Goal: Check status

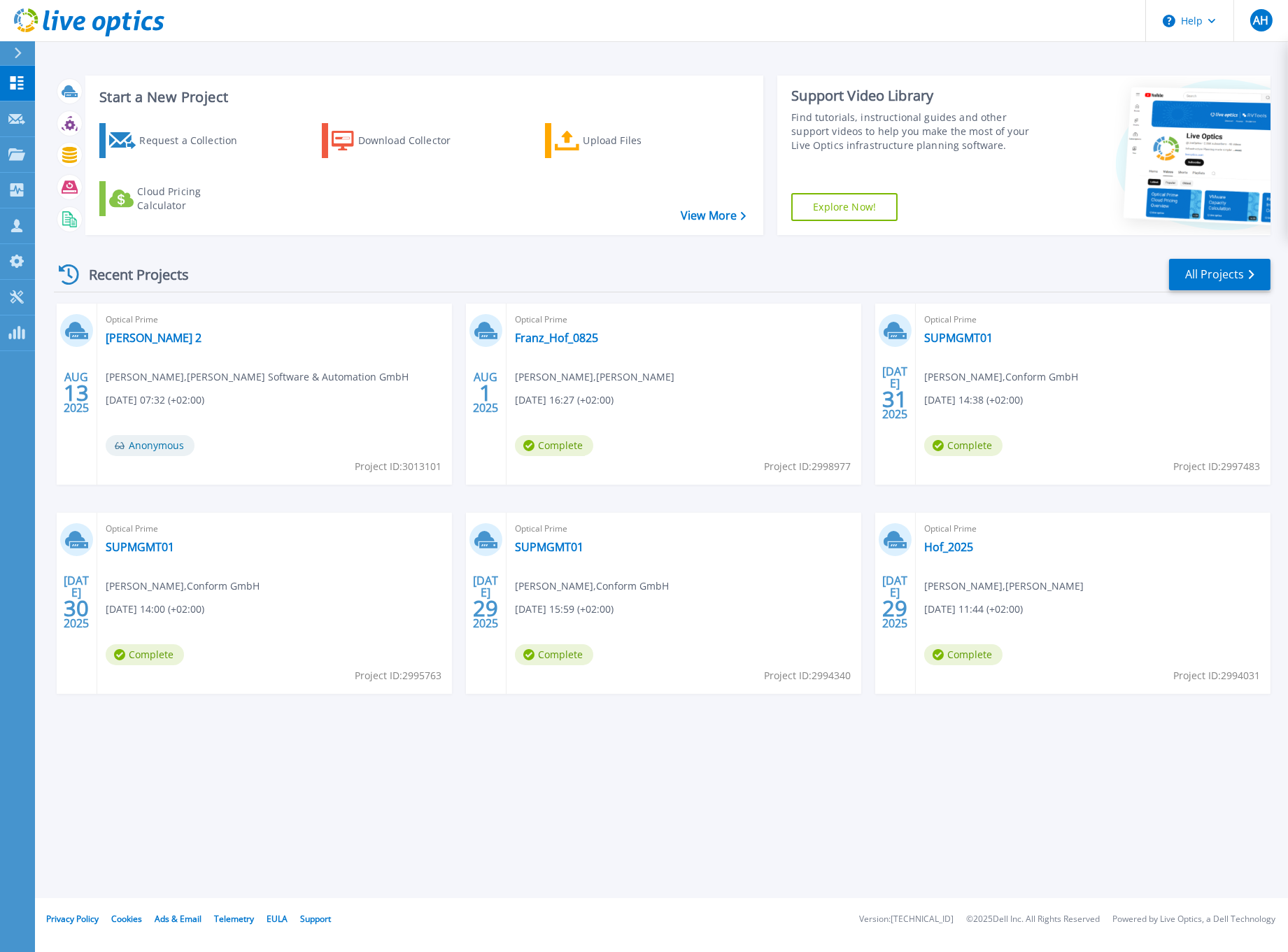
drag, startPoint x: 317, startPoint y: 822, endPoint x: 385, endPoint y: 726, distance: 117.6
click at [318, 822] on div "Start a New Project Request a Collection Download Collector Upload Files Cloud …" at bounding box center [661, 449] width 1253 height 898
click at [176, 334] on link "[PERSON_NAME] 2" at bounding box center [153, 338] width 96 height 14
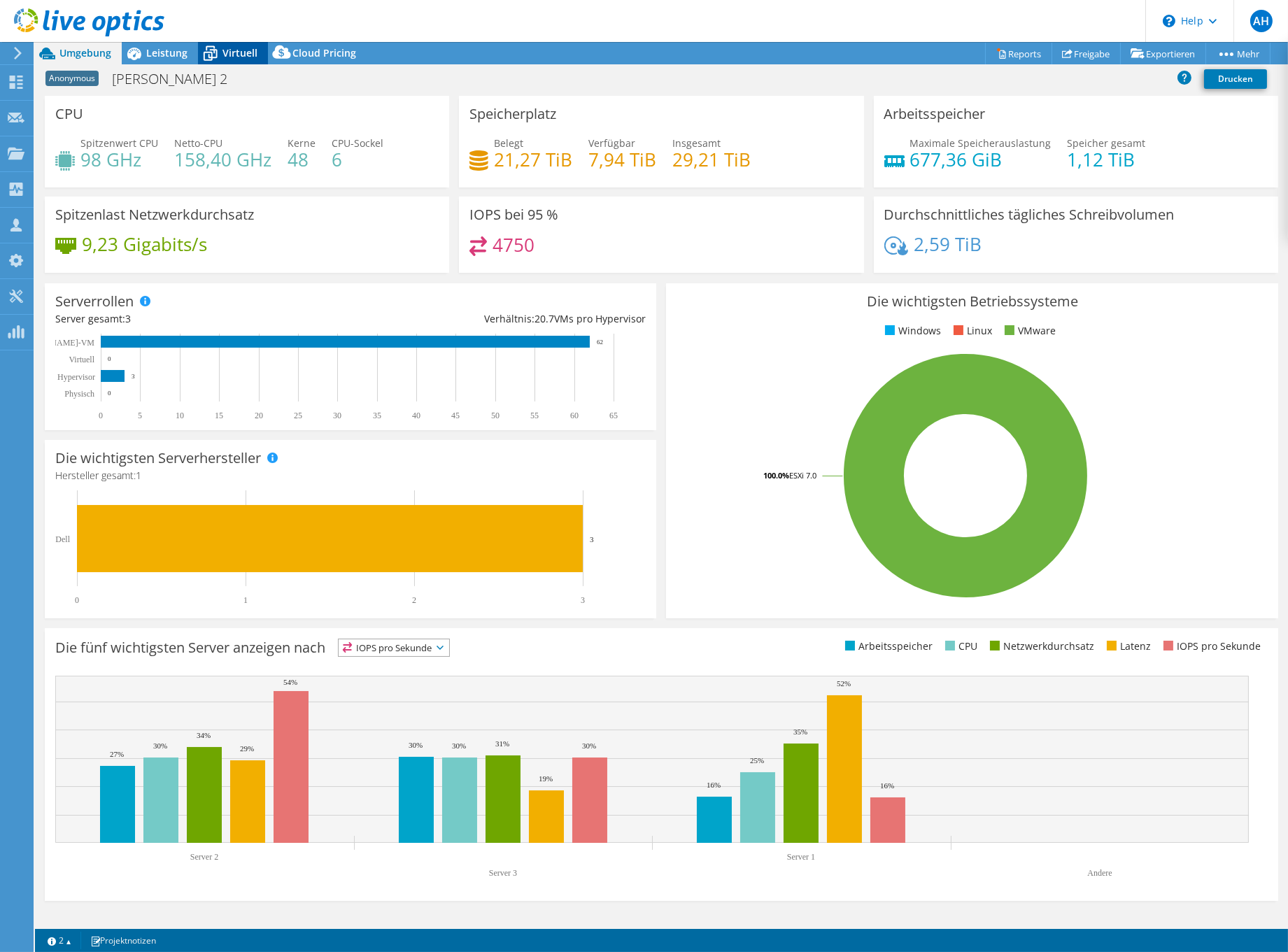
click at [245, 61] on div "Virtuell" at bounding box center [233, 53] width 70 height 23
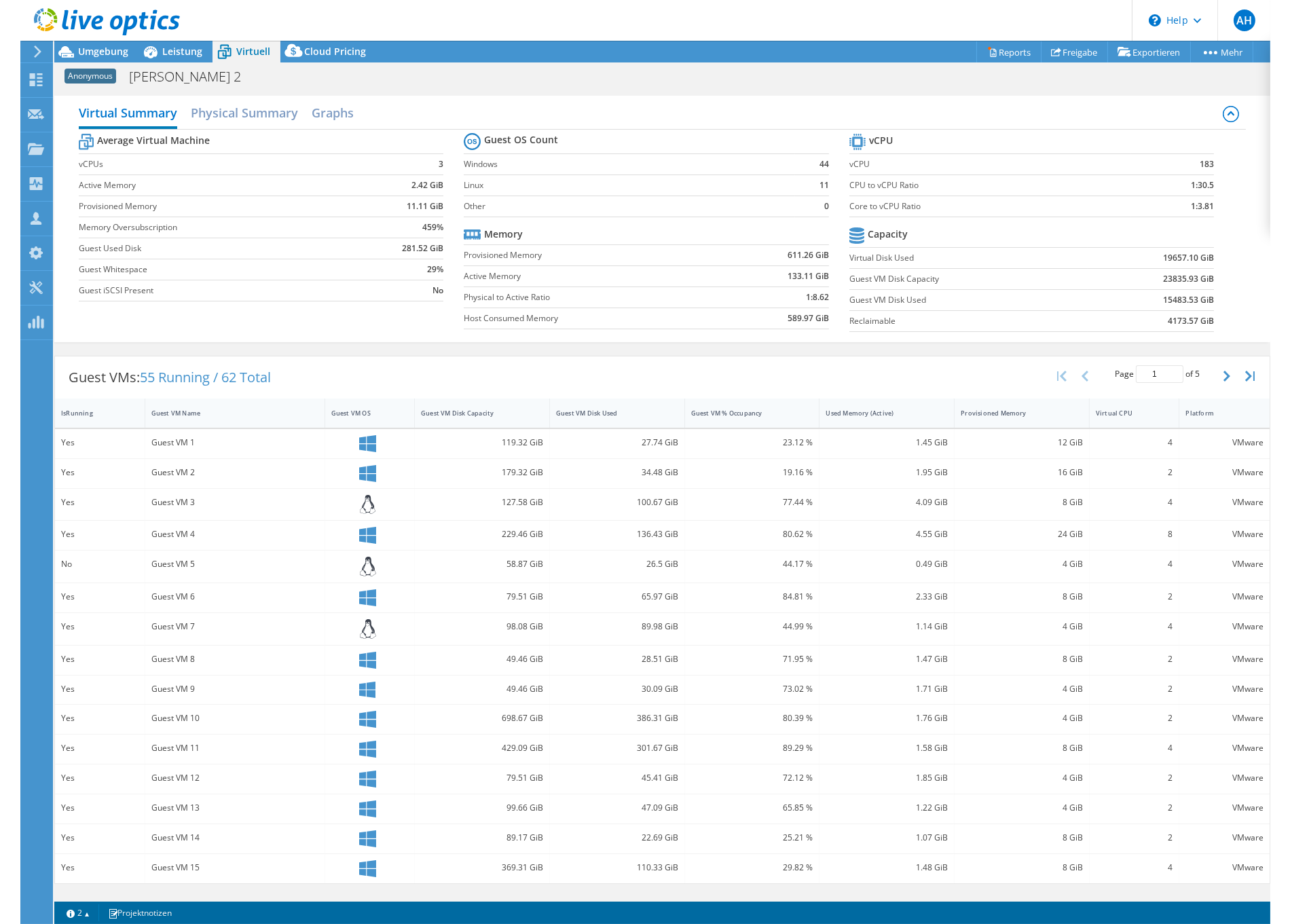
scroll to position [29, 0]
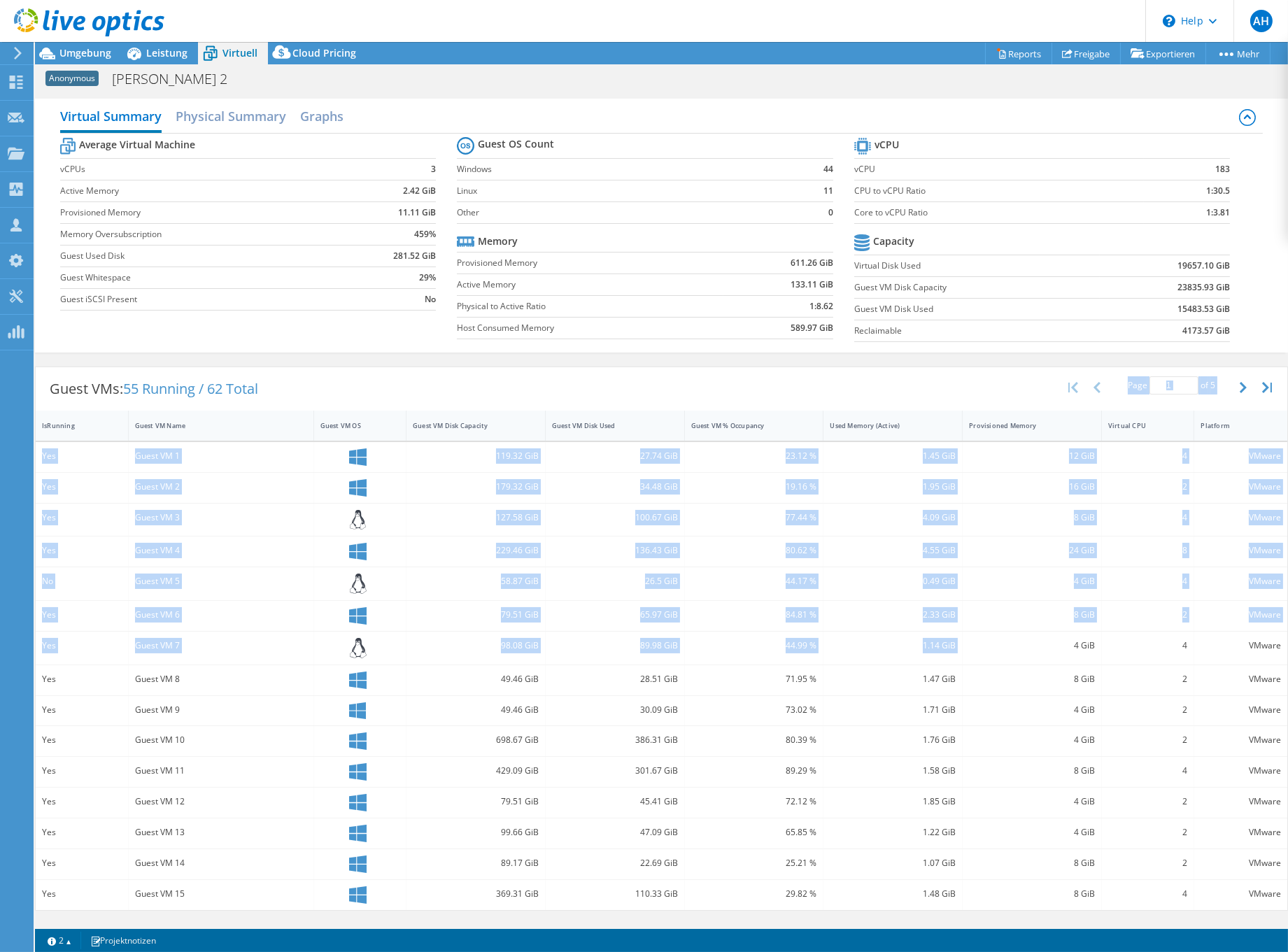
drag, startPoint x: 967, startPoint y: 393, endPoint x: 1033, endPoint y: 648, distance: 263.4
click at [1033, 648] on div "Guest VMs: 55 Running / 62 Total Page 1 of 5 5 rows 10 rows 20 rows 25 rows 50 …" at bounding box center [661, 639] width 1253 height 545
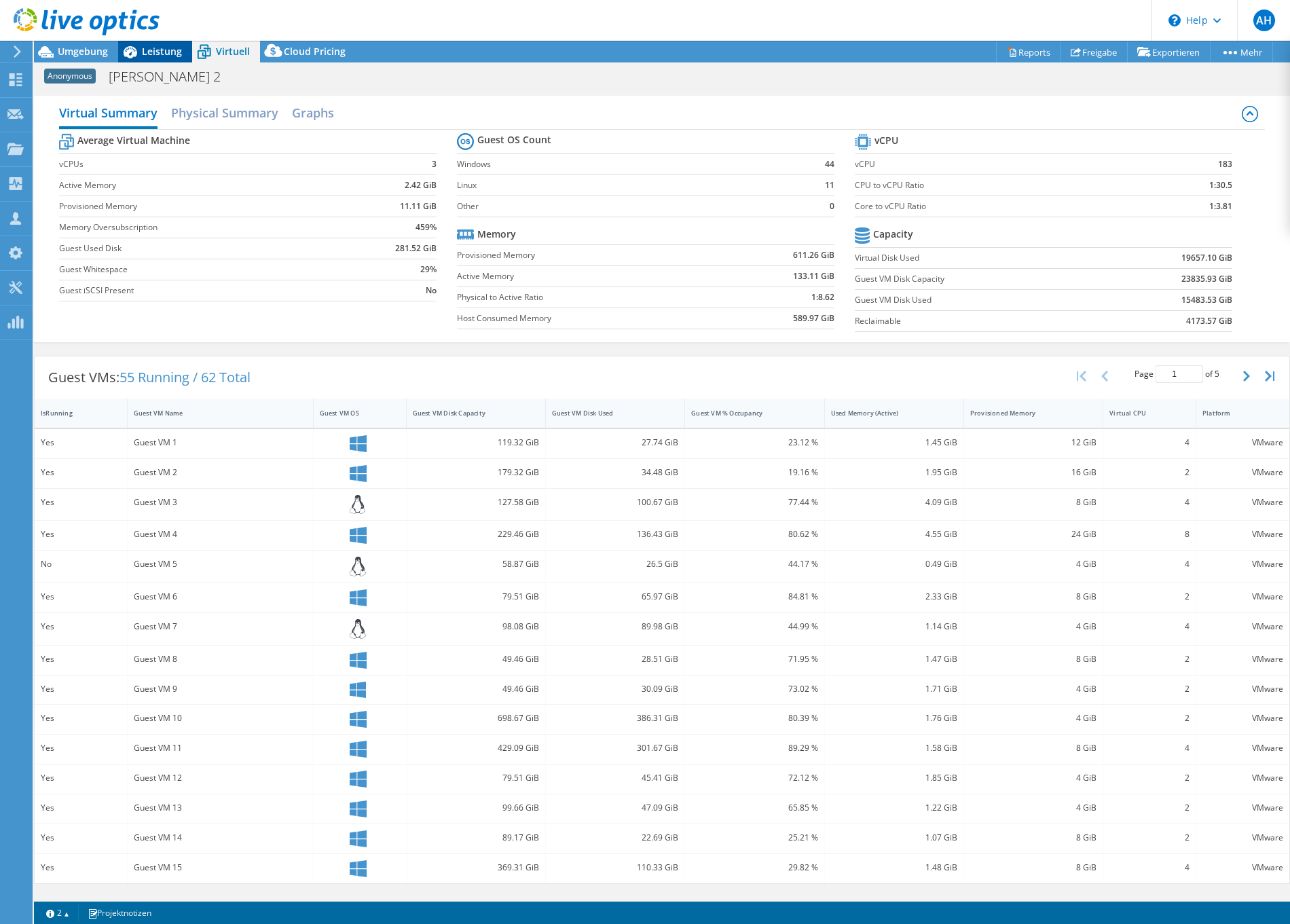
click at [160, 56] on span "Leistung" at bounding box center [162, 52] width 40 height 13
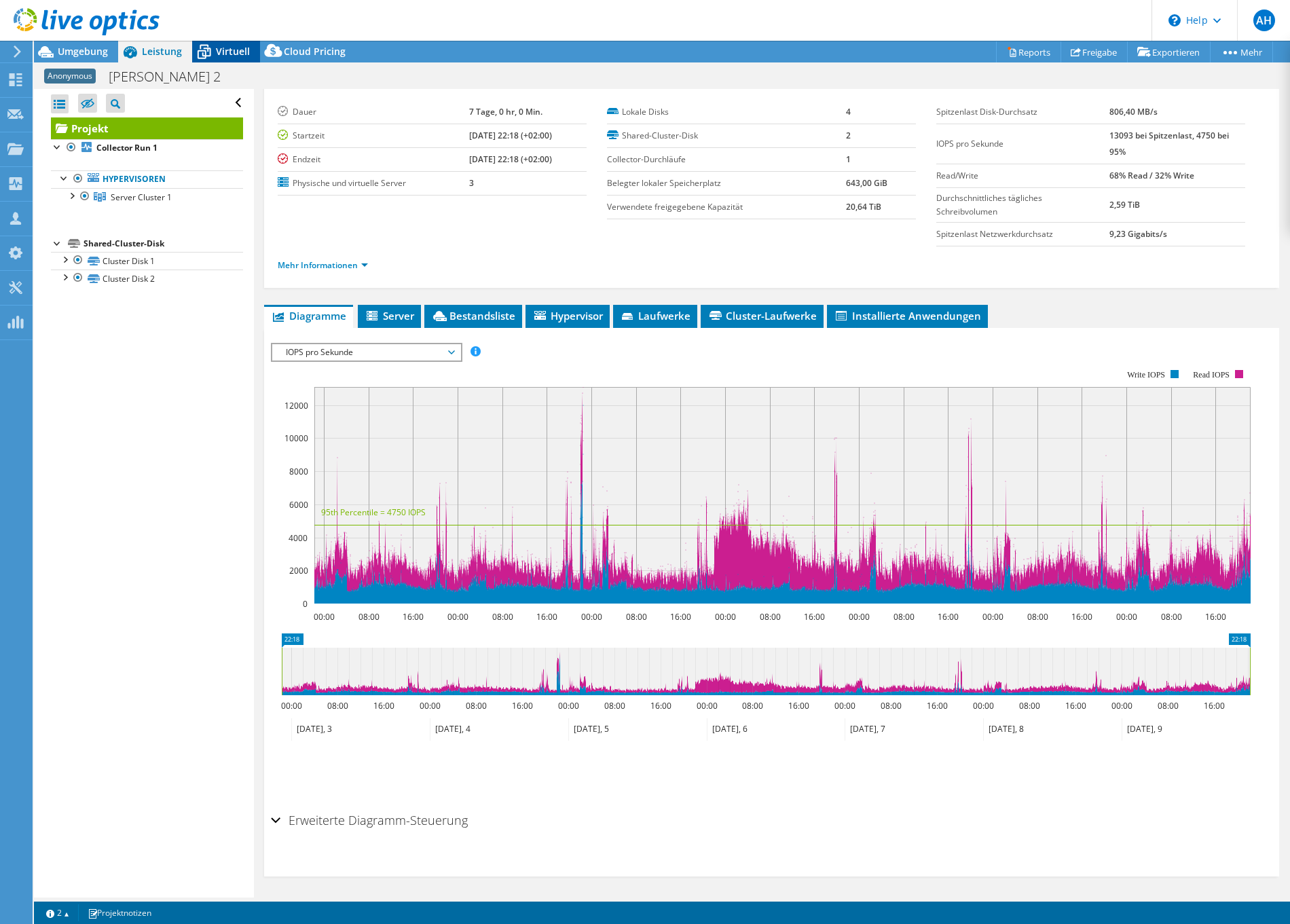
click at [228, 54] on span "Virtuell" at bounding box center [233, 52] width 34 height 13
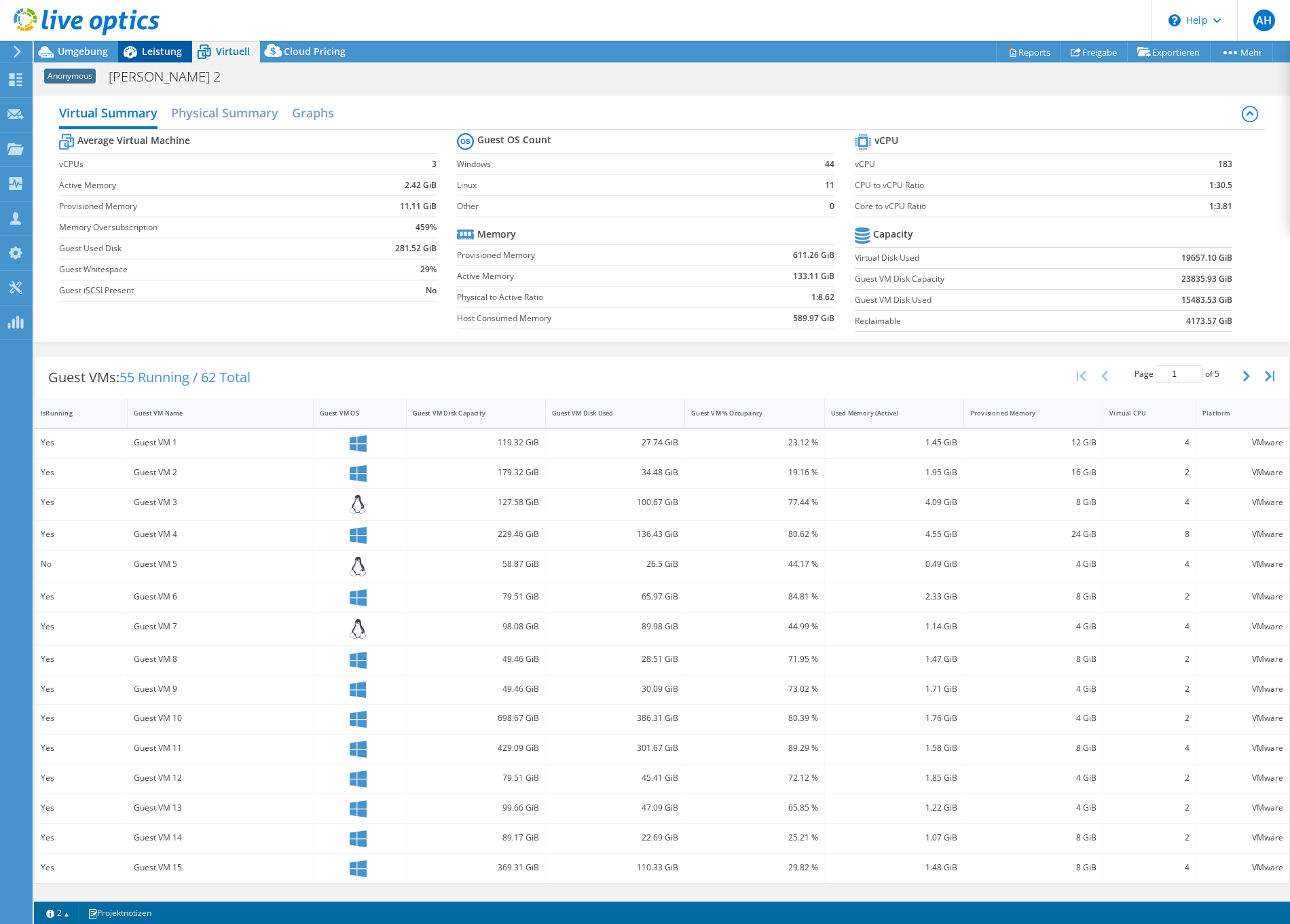
click at [158, 57] on span "Leistung" at bounding box center [162, 52] width 40 height 13
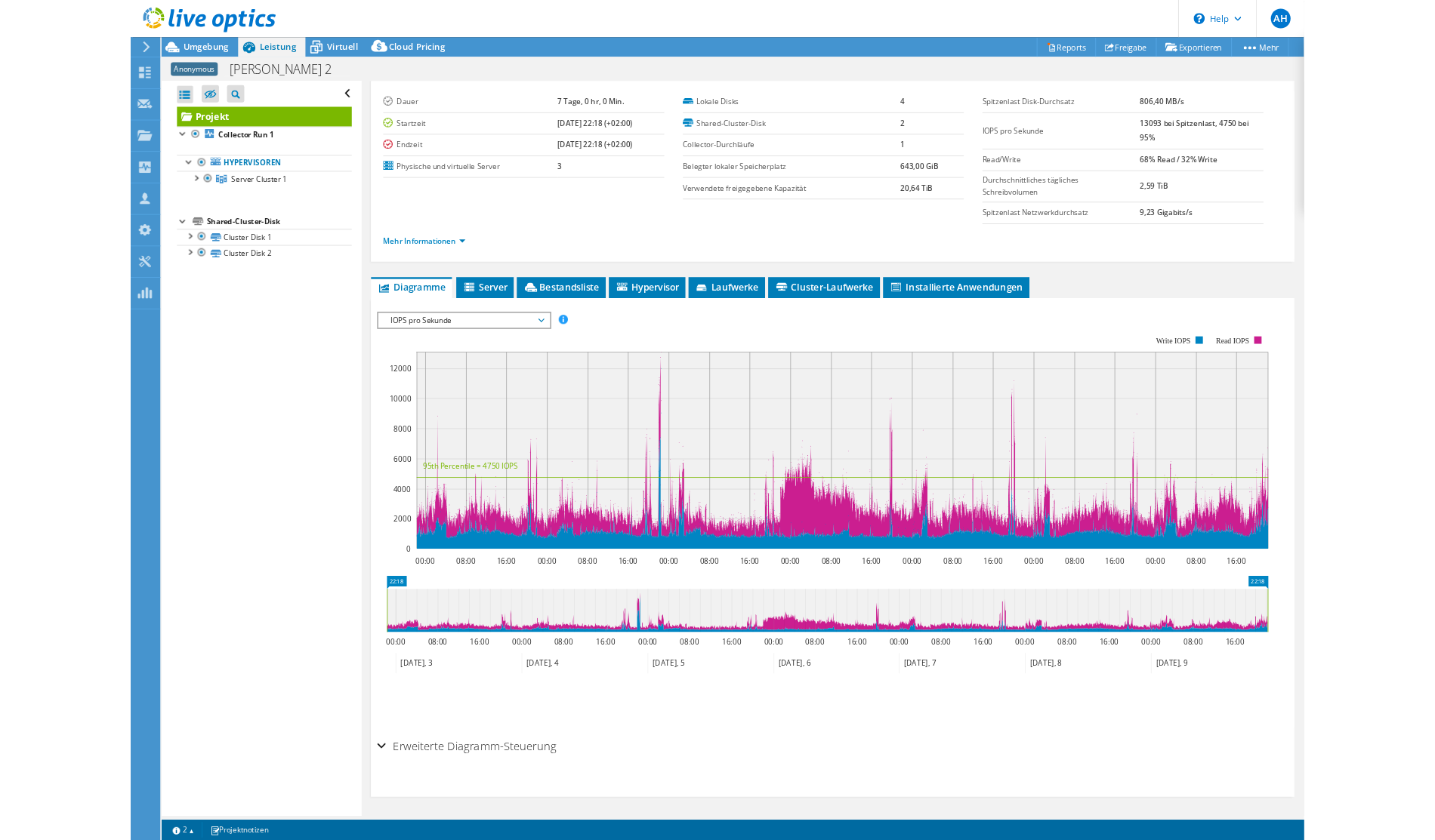
scroll to position [0, 0]
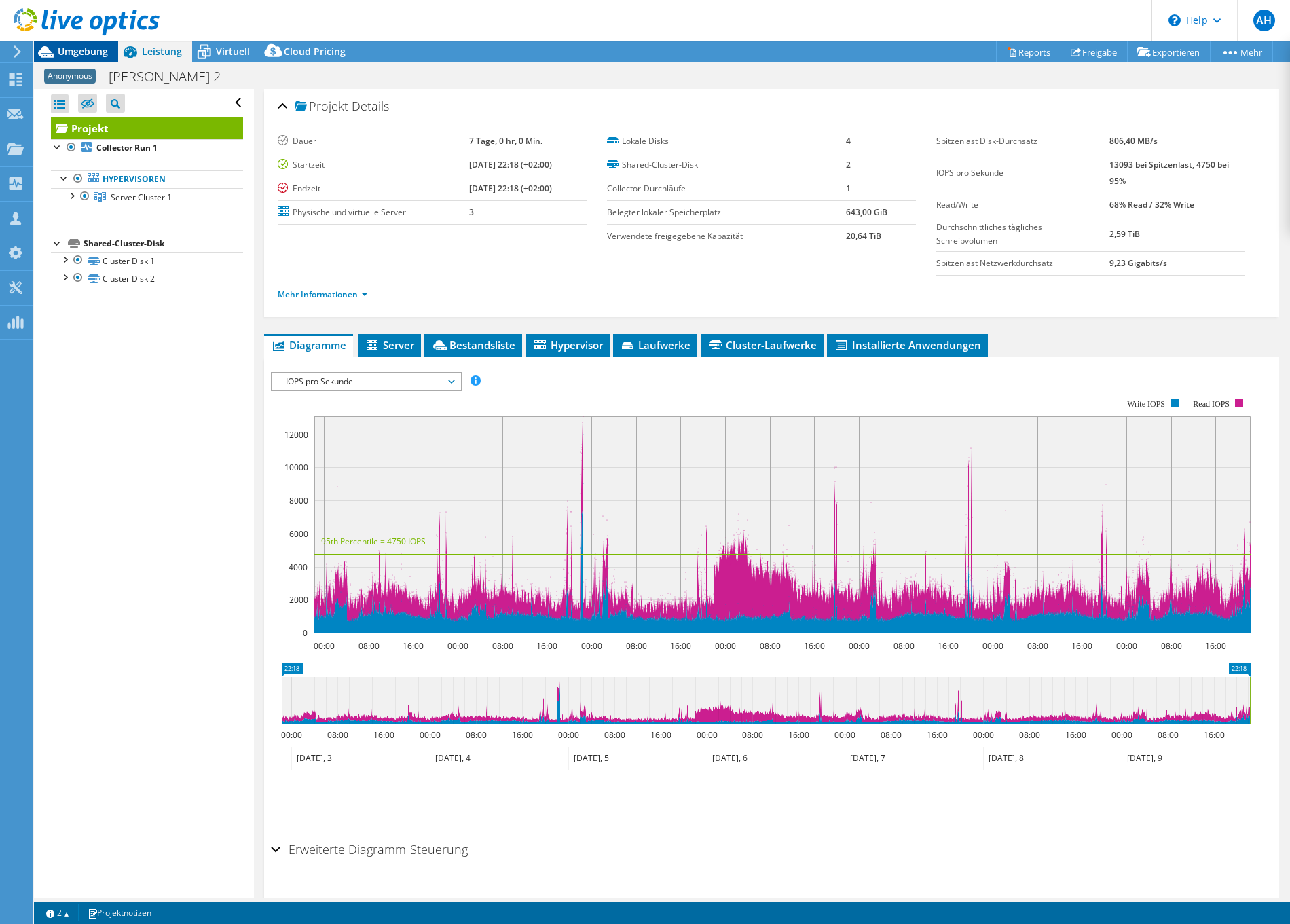
click at [77, 50] on span "Umgebung" at bounding box center [82, 52] width 50 height 13
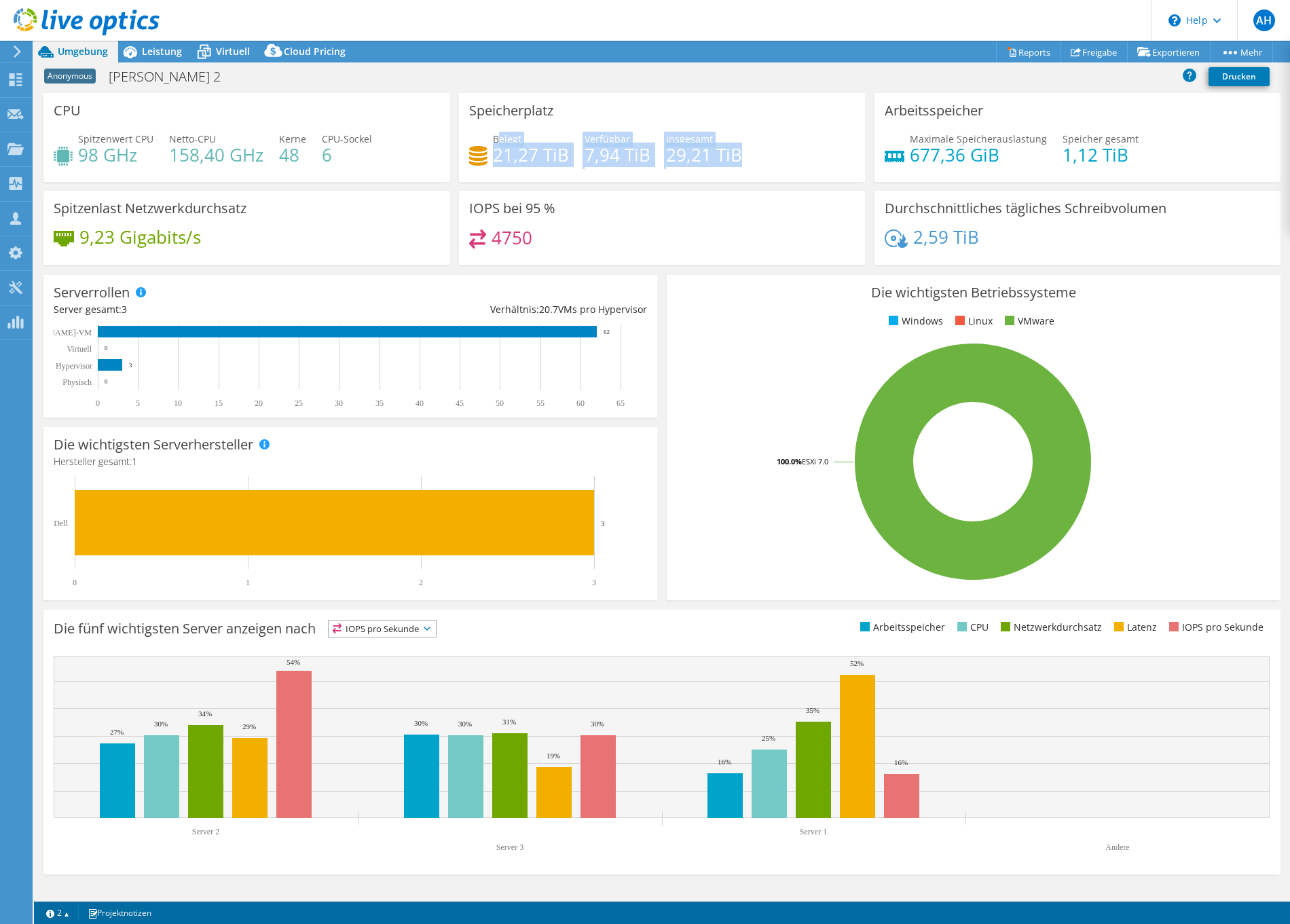
drag, startPoint x: 497, startPoint y: 140, endPoint x: 747, endPoint y: 170, distance: 251.8
click at [747, 170] on div "Belegt 21,27 TiB Verfügbar 7,94 TiB Insgesamt 29,21 TiB" at bounding box center [662, 154] width 386 height 44
drag, startPoint x: 694, startPoint y: 159, endPoint x: 476, endPoint y: 118, distance: 221.8
click at [476, 118] on div "Speicherplatz Belegt 21,27 TiB Verfügbar 7,94 TiB Insgesamt 29,21 TiB" at bounding box center [661, 137] width 406 height 89
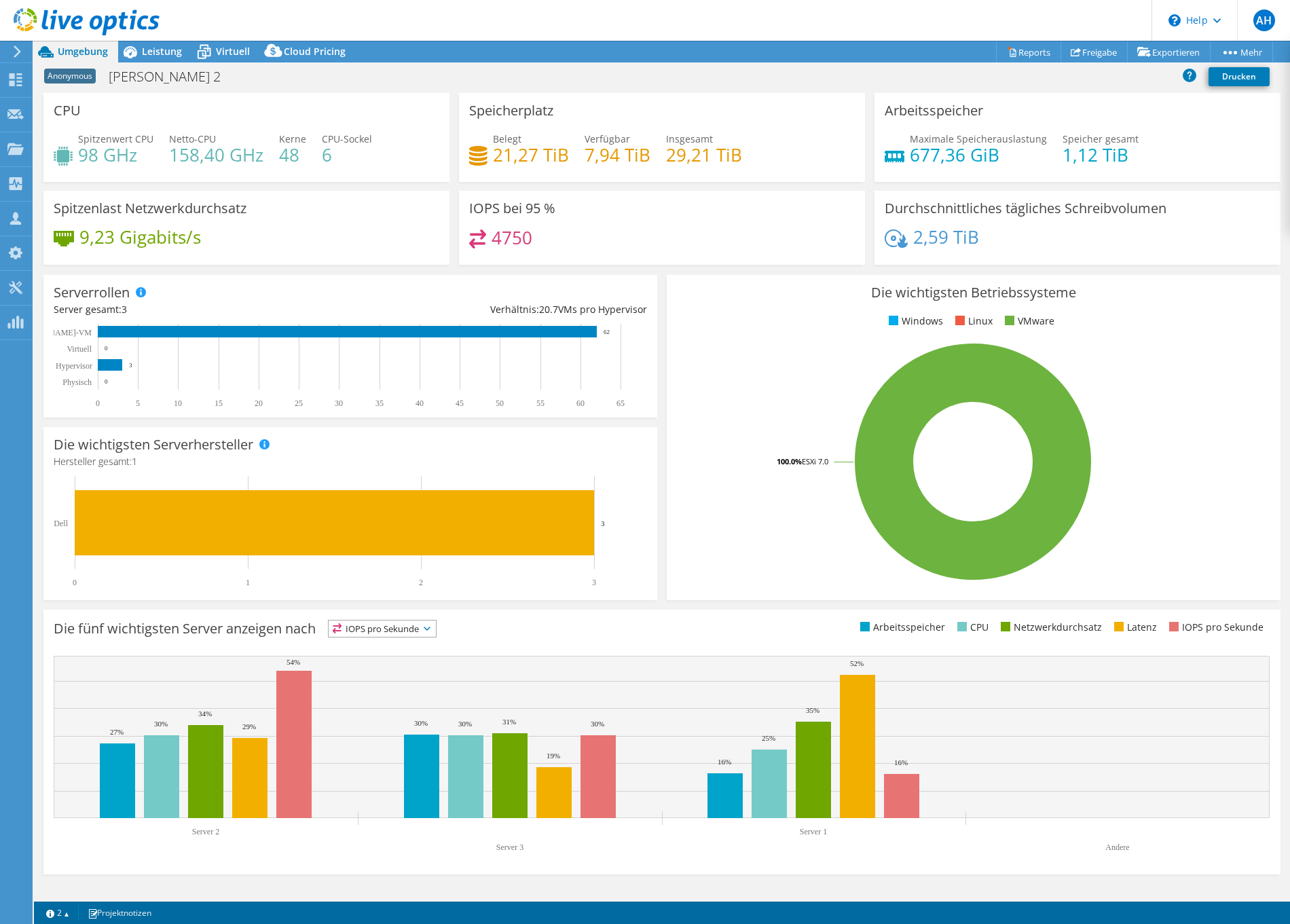
click at [362, 275] on div "Serverrollen Physische Server repräsentieren Bare-Metal-Server, die Ziel des Co…" at bounding box center [350, 347] width 614 height 143
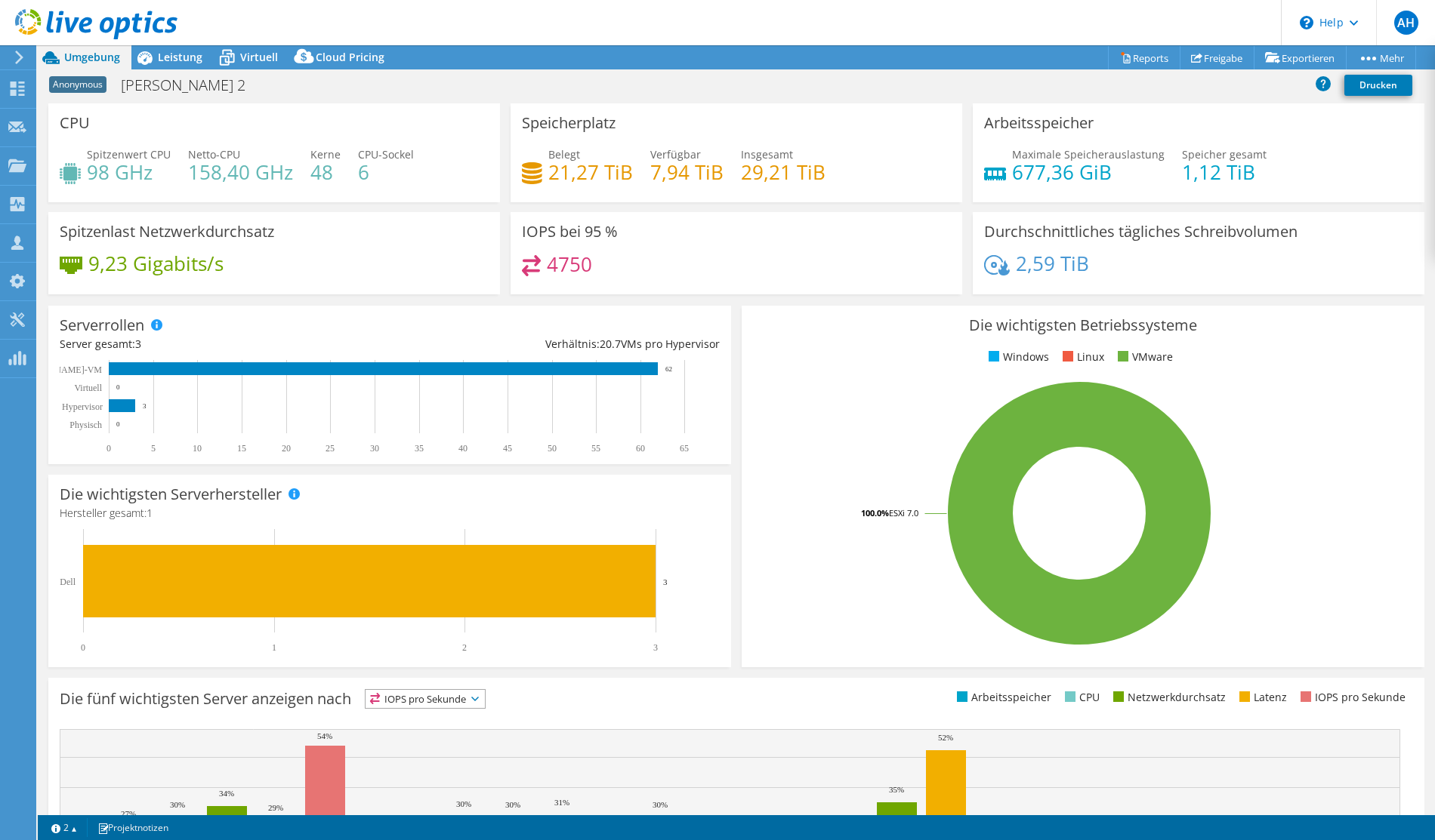
click at [813, 673] on div "Dieses Diagramm wird nach Abschluss der Collector-Durchläufe angezeigt Die fünf…" at bounding box center [736, 825] width 1387 height 305
